Goal: Information Seeking & Learning: Learn about a topic

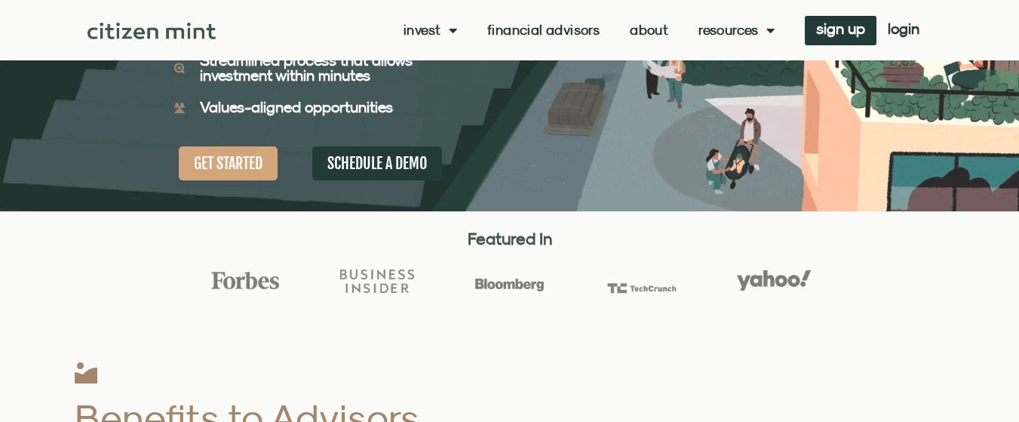
scroll to position [126, 0]
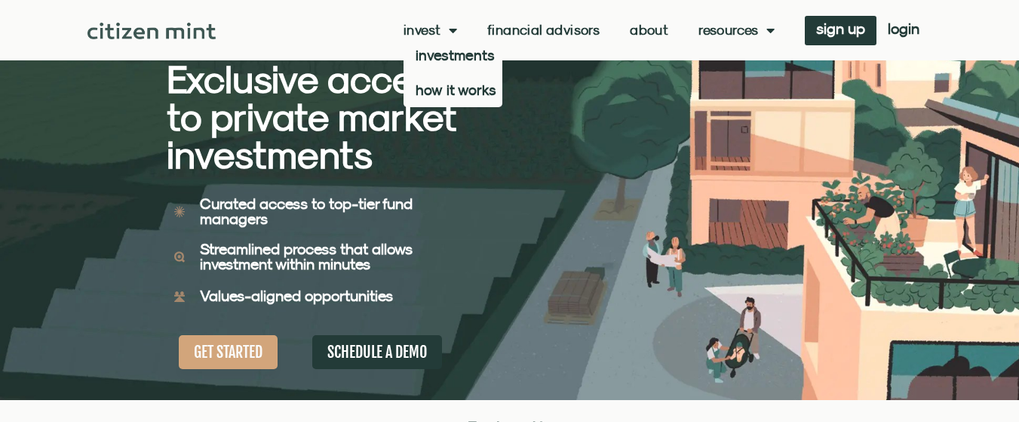
click at [431, 35] on link "Invest" at bounding box center [430, 30] width 54 height 15
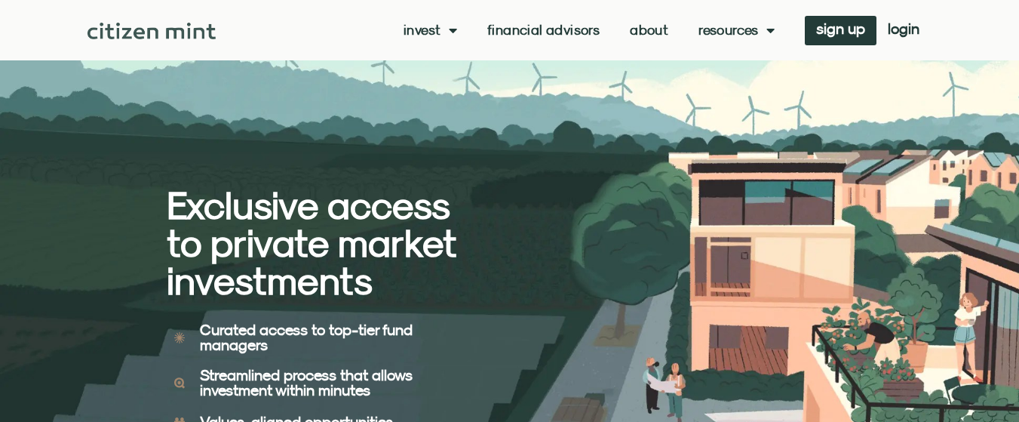
click at [431, 35] on link "Invest" at bounding box center [430, 30] width 54 height 15
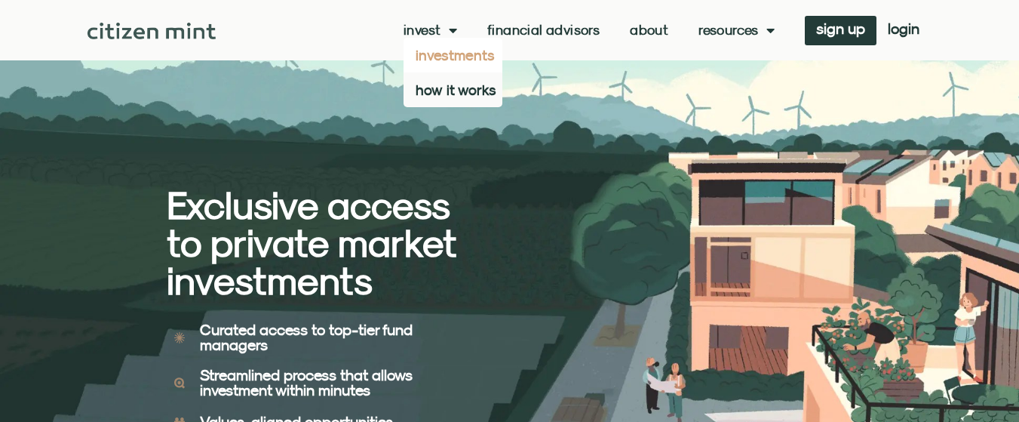
click at [447, 56] on link "investments" at bounding box center [452, 55] width 99 height 35
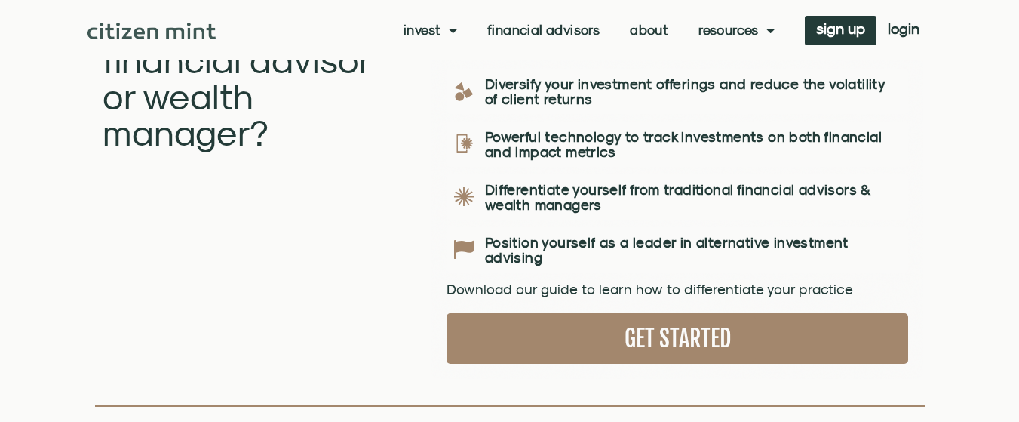
scroll to position [1697, 0]
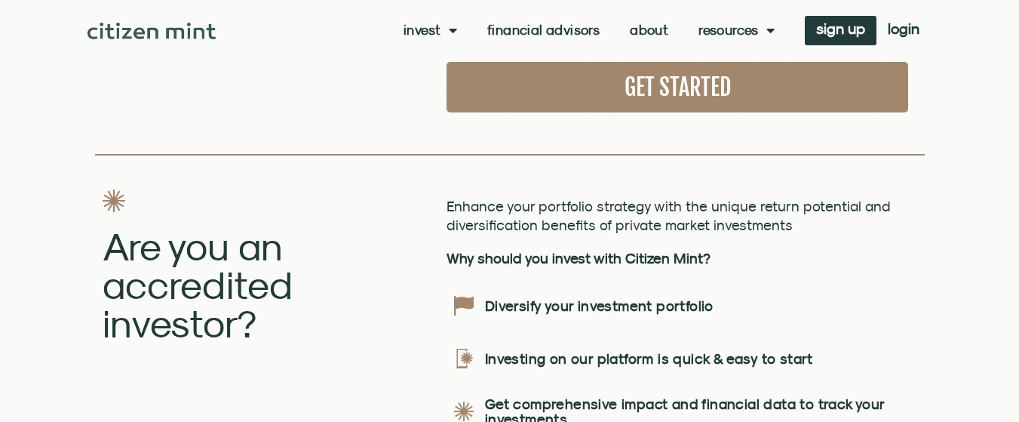
click at [651, 36] on link "About" at bounding box center [649, 30] width 38 height 15
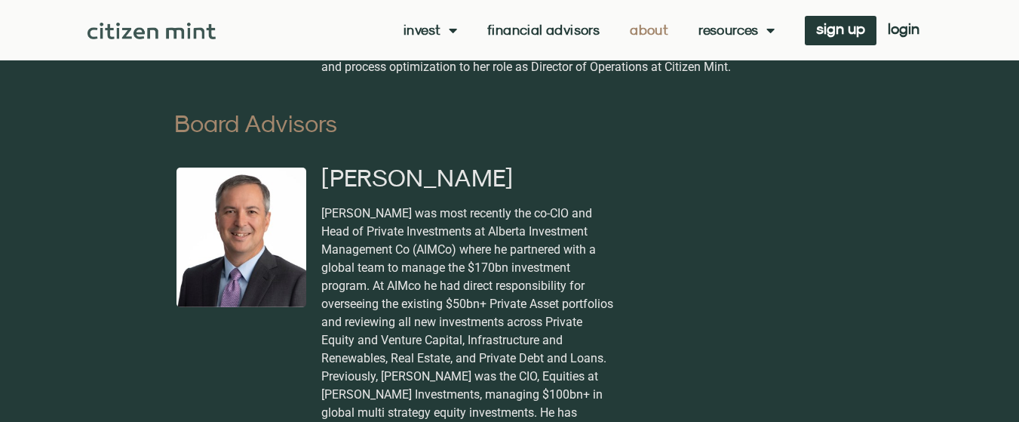
scroll to position [1885, 0]
